Goal: Communication & Community: Answer question/provide support

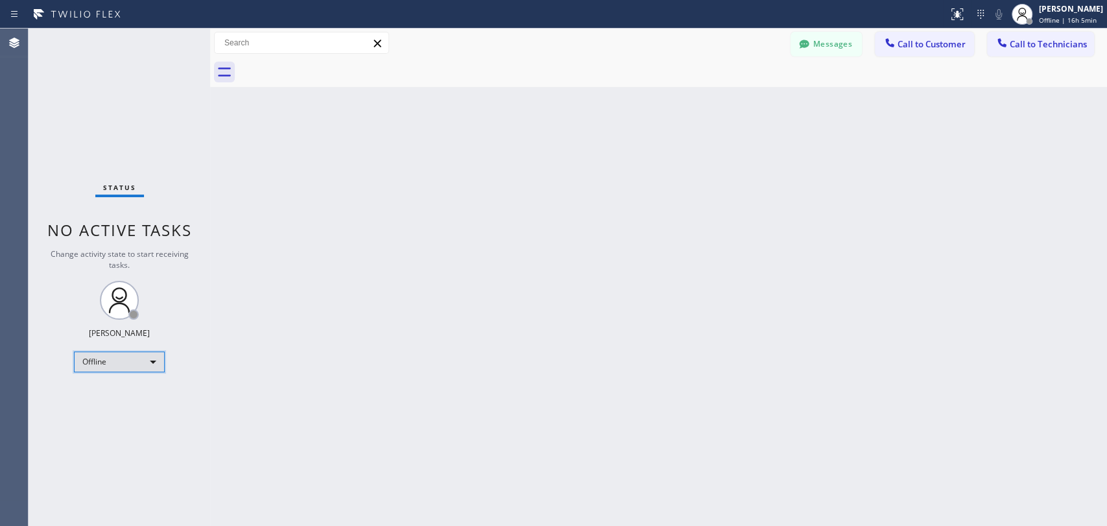
click at [106, 364] on div "Offline" at bounding box center [119, 361] width 91 height 21
click at [108, 399] on li "Available" at bounding box center [119, 394] width 88 height 16
click at [1032, 53] on button "Call to Technicians" at bounding box center [1040, 44] width 107 height 25
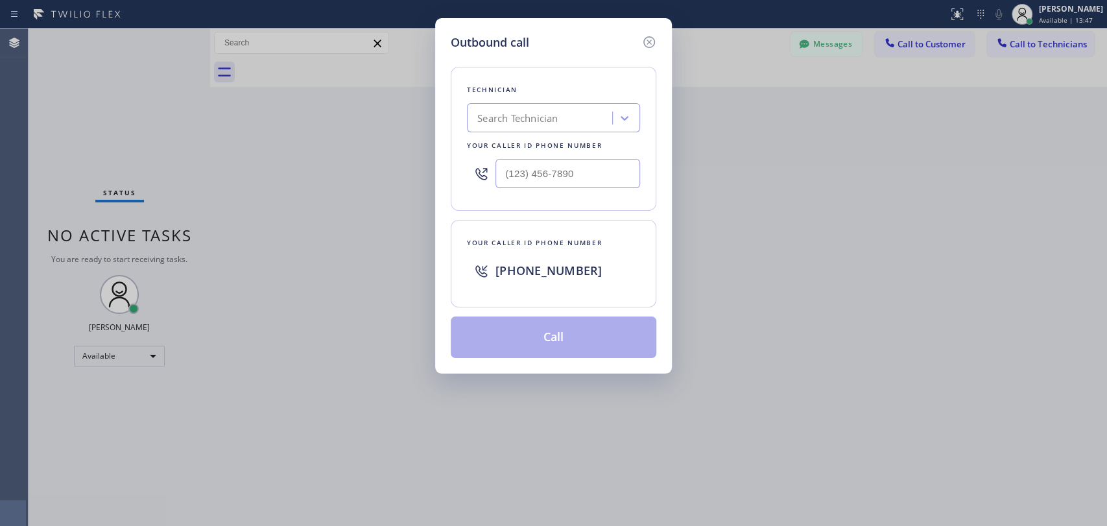
click at [530, 113] on div "Search Technician" at bounding box center [517, 118] width 80 height 15
type input "ыукп"
drag, startPoint x: 473, startPoint y: 117, endPoint x: 545, endPoint y: 117, distance: 72.0
click at [545, 117] on div "Search Technician" at bounding box center [541, 118] width 141 height 23
type input "serg"
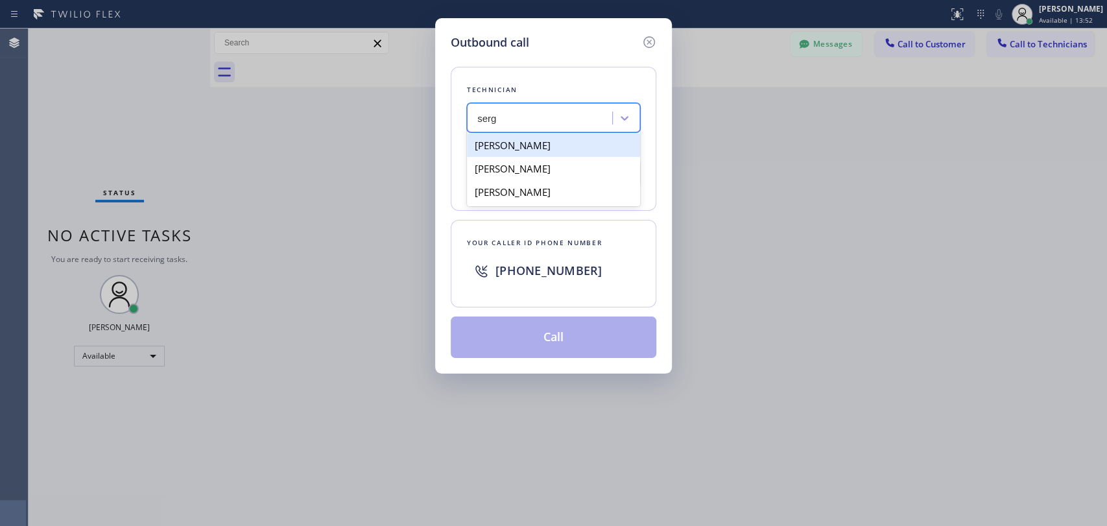
click at [536, 147] on div "[PERSON_NAME]" at bounding box center [553, 145] width 173 height 23
type input "[PHONE_NUMBER]"
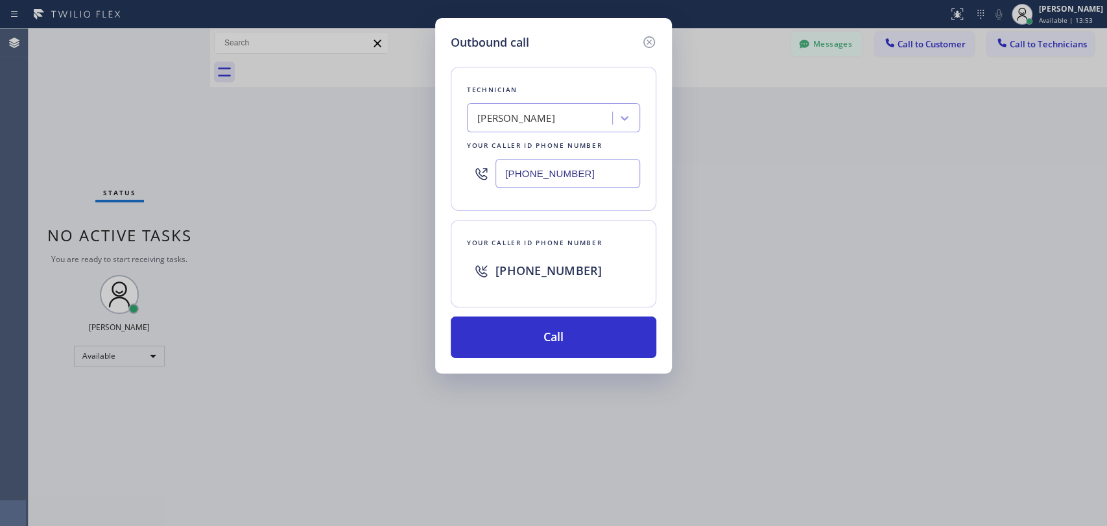
drag, startPoint x: 571, startPoint y: 326, endPoint x: 576, endPoint y: 292, distance: 34.1
click at [571, 327] on button "Call" at bounding box center [554, 337] width 206 height 42
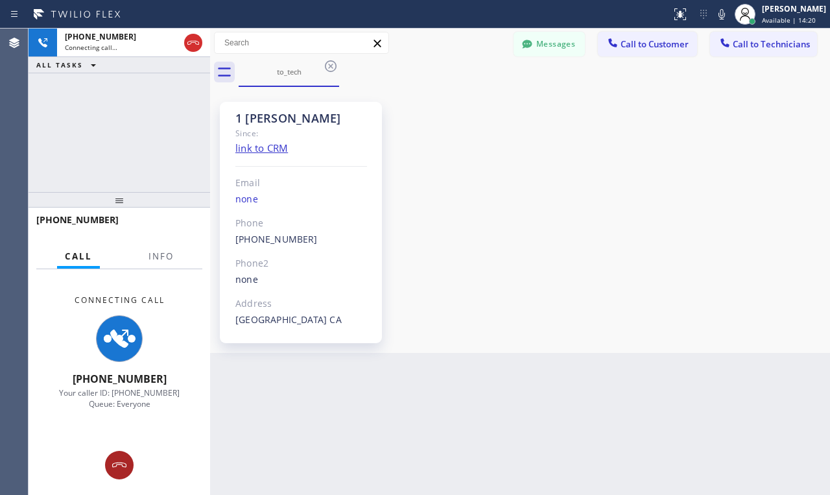
click at [128, 465] on div at bounding box center [119, 465] width 29 height 16
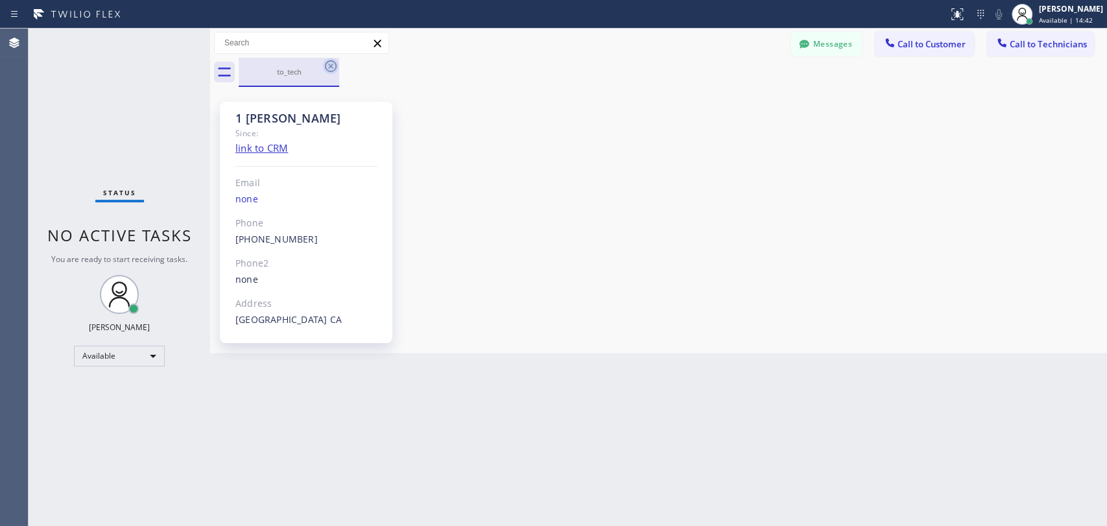
click at [332, 69] on icon at bounding box center [331, 66] width 16 height 16
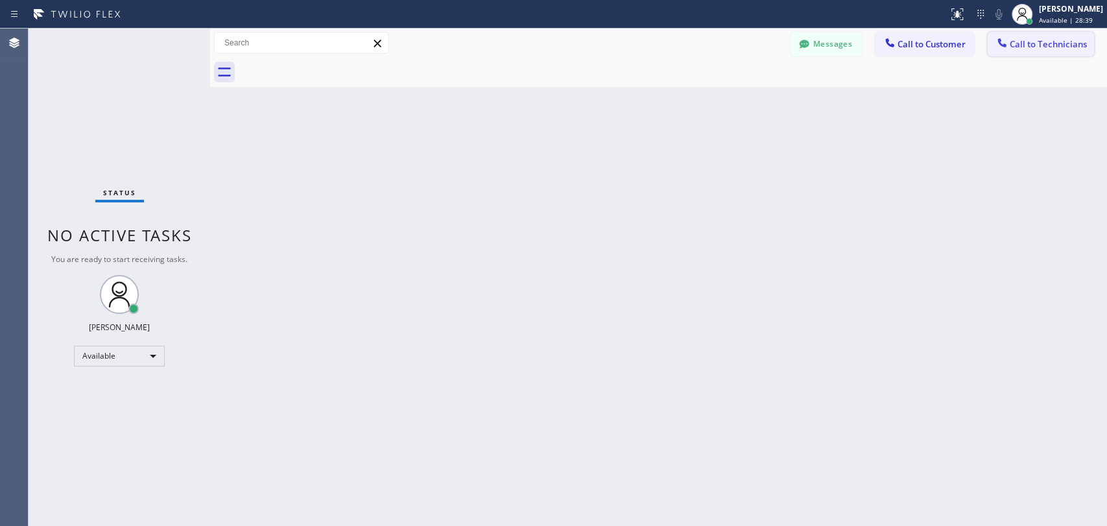
click at [1052, 42] on span "Call to Technicians" at bounding box center [1048, 44] width 77 height 12
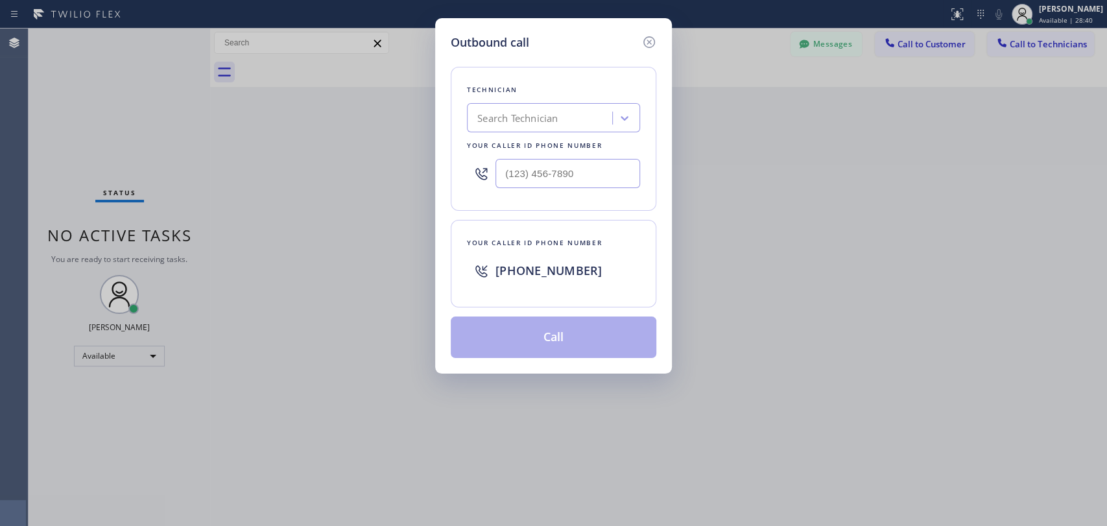
click at [545, 111] on div "Search Technician" at bounding box center [517, 118] width 80 height 15
type input "serg"
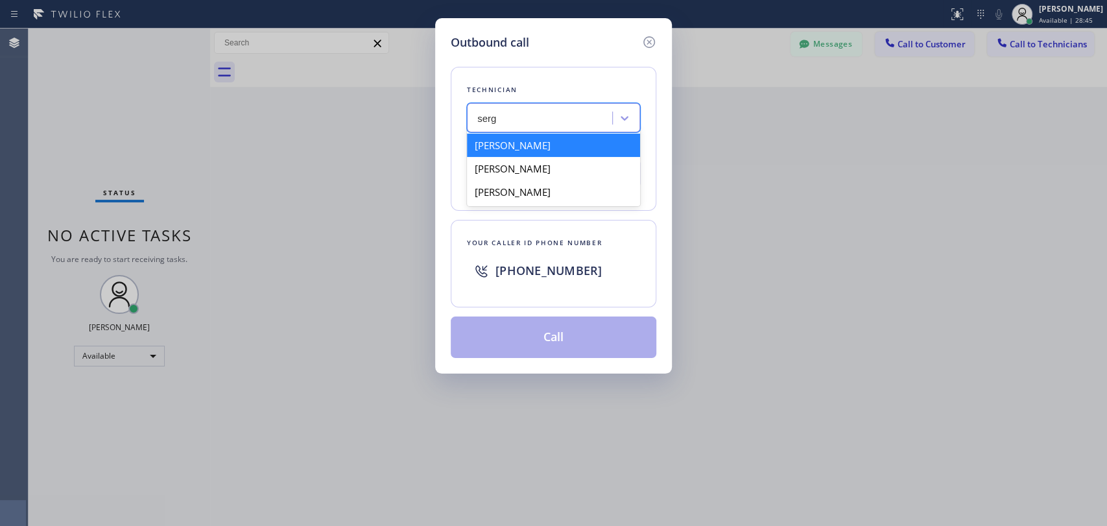
drag, startPoint x: 549, startPoint y: 148, endPoint x: 541, endPoint y: 204, distance: 55.6
click at [549, 148] on div "[PERSON_NAME]" at bounding box center [553, 145] width 173 height 23
type input "[PHONE_NUMBER]"
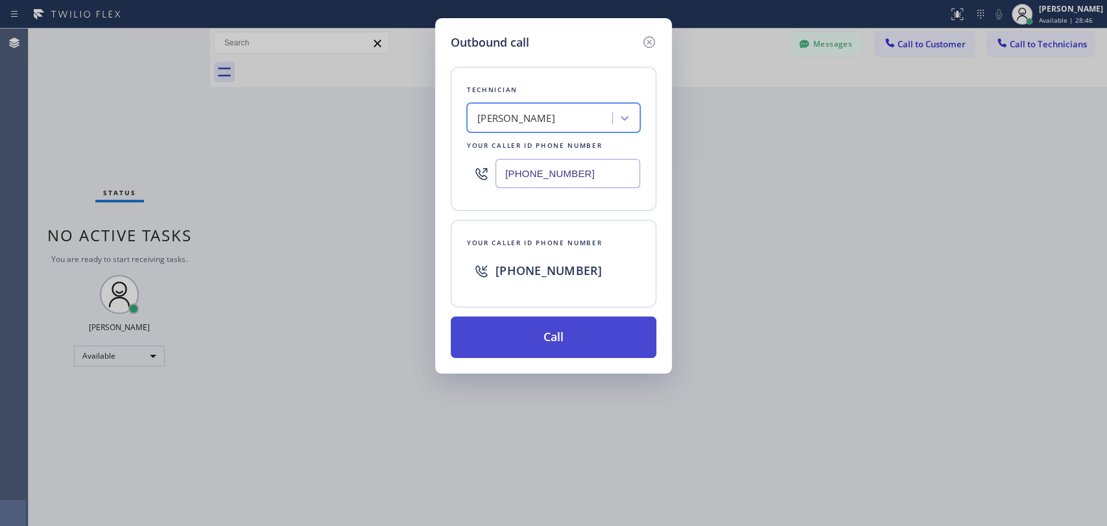
click at [528, 340] on button "Call" at bounding box center [554, 337] width 206 height 42
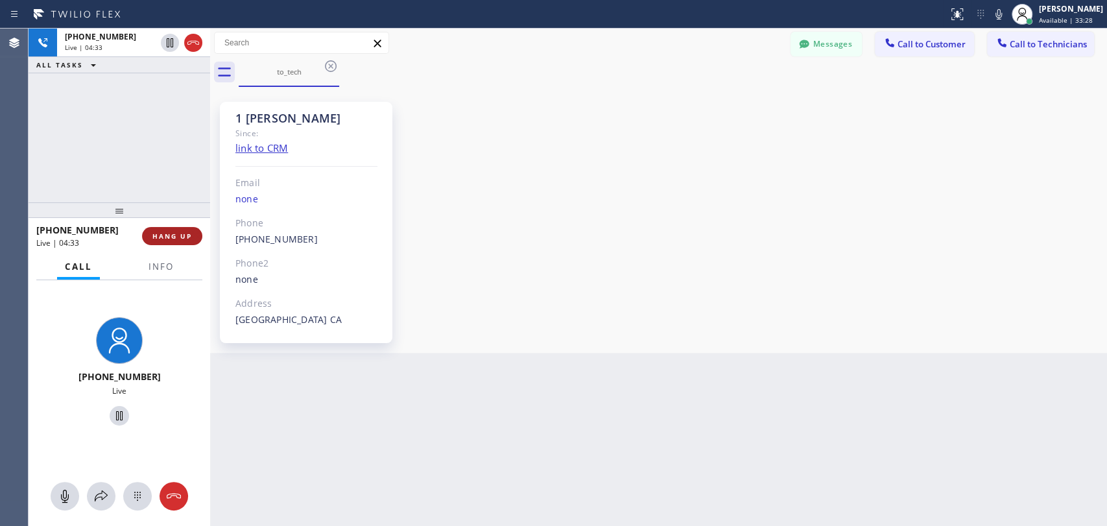
click at [186, 236] on span "HANG UP" at bounding box center [172, 236] width 40 height 9
